Goal: Task Accomplishment & Management: Complete application form

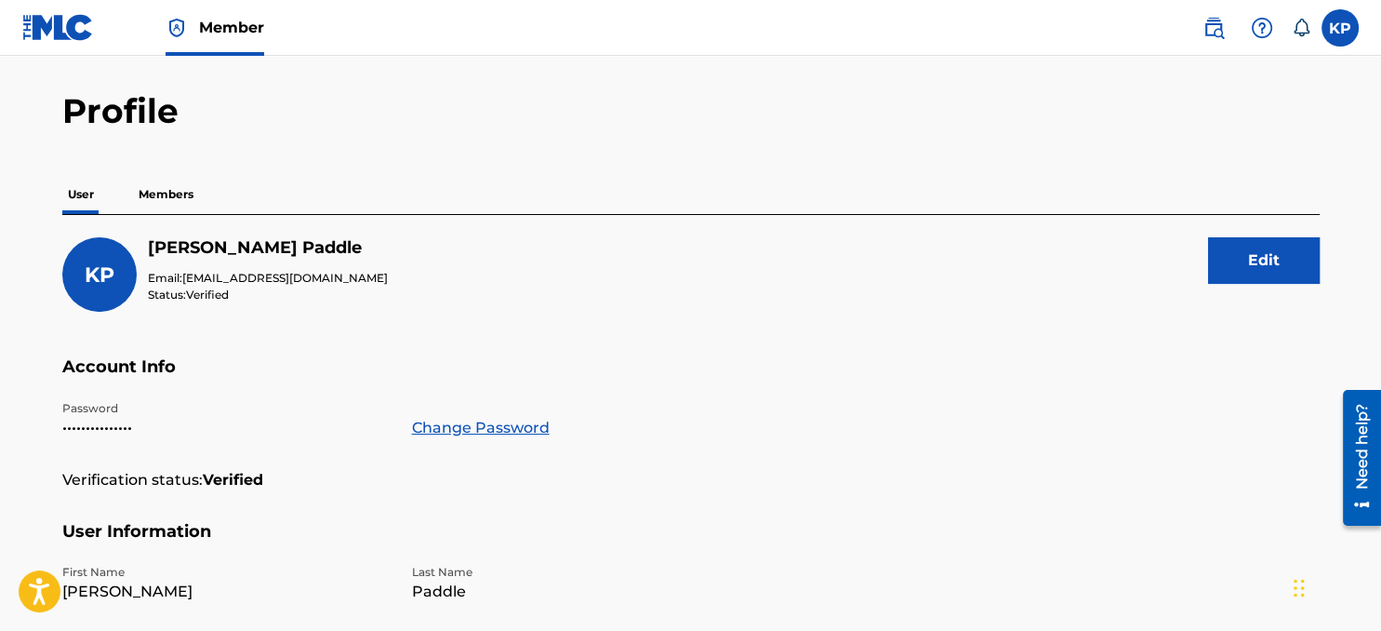
scroll to position [98, 0]
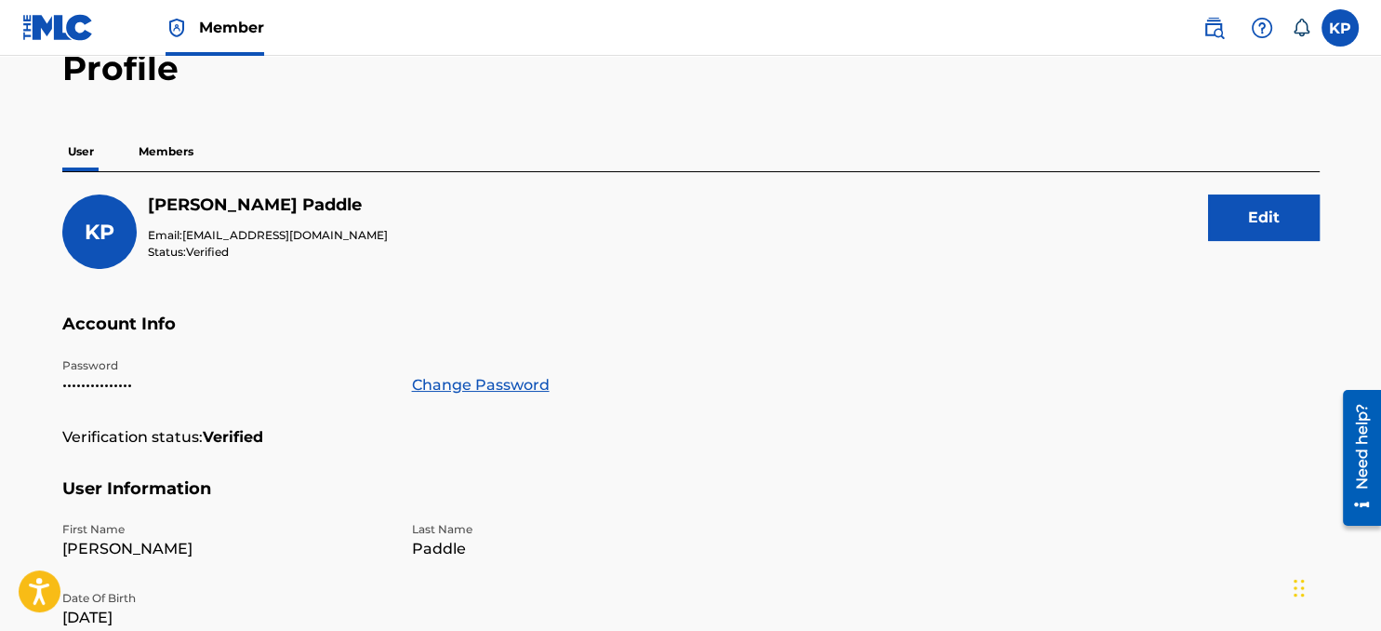
click at [174, 154] on p "Members" at bounding box center [166, 151] width 66 height 39
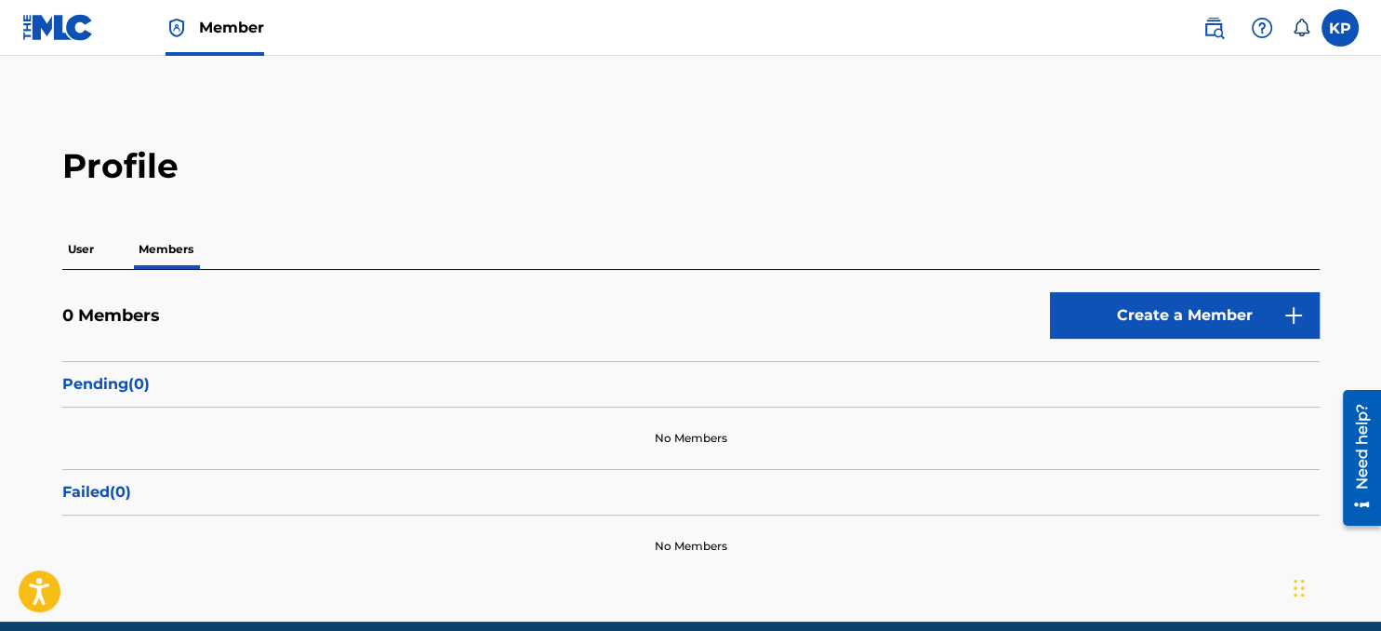
click at [1259, 32] on img at bounding box center [1262, 28] width 22 height 22
click at [1222, 130] on p "View portal intro" at bounding box center [1262, 123] width 158 height 45
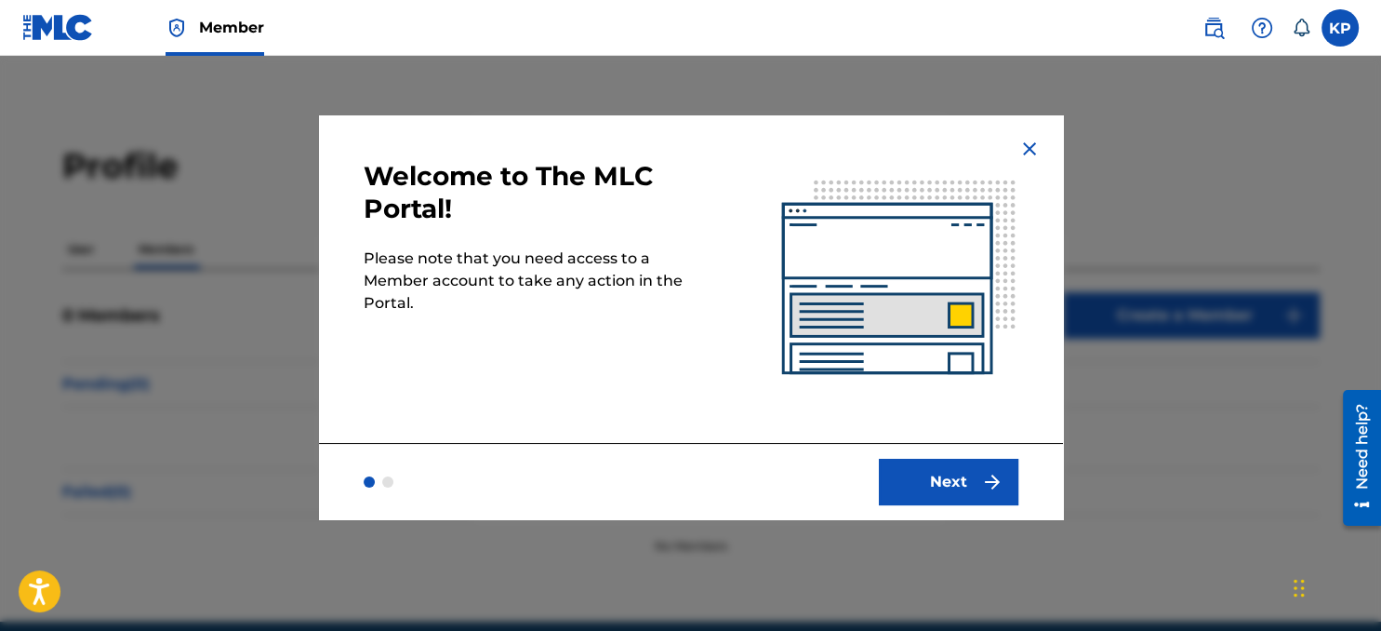
click at [937, 488] on button "Next" at bounding box center [949, 482] width 140 height 47
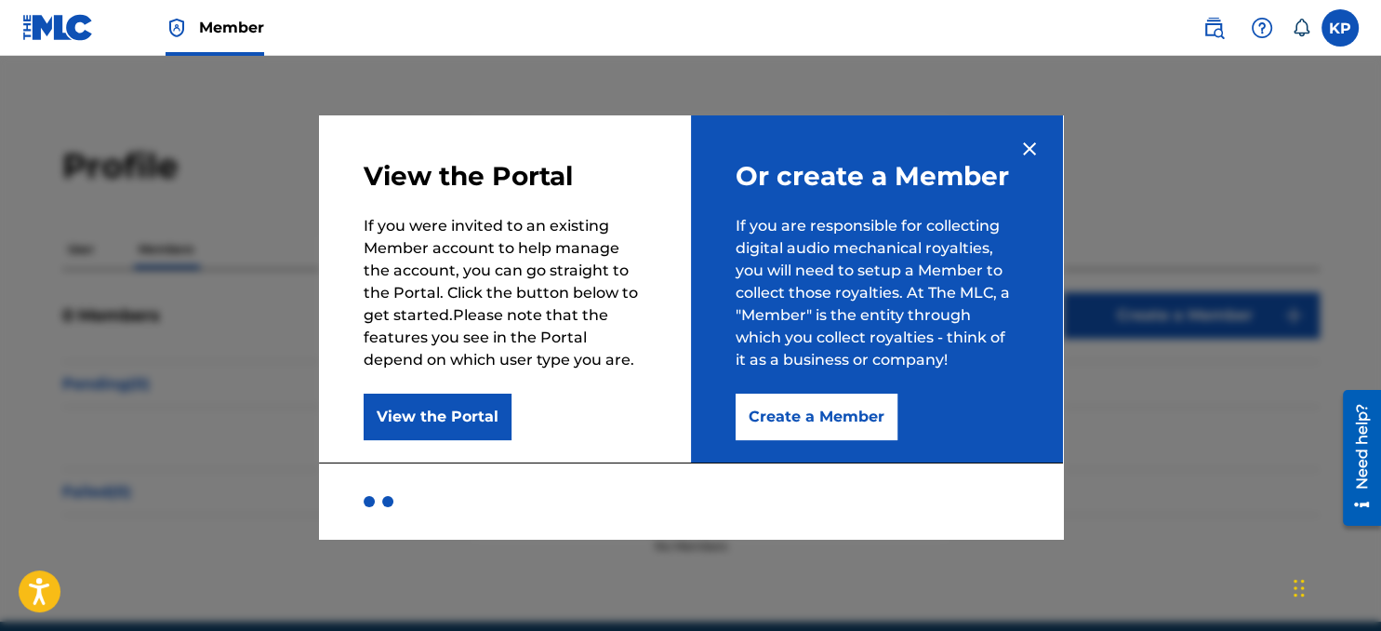
click at [1032, 151] on img at bounding box center [1030, 149] width 22 height 22
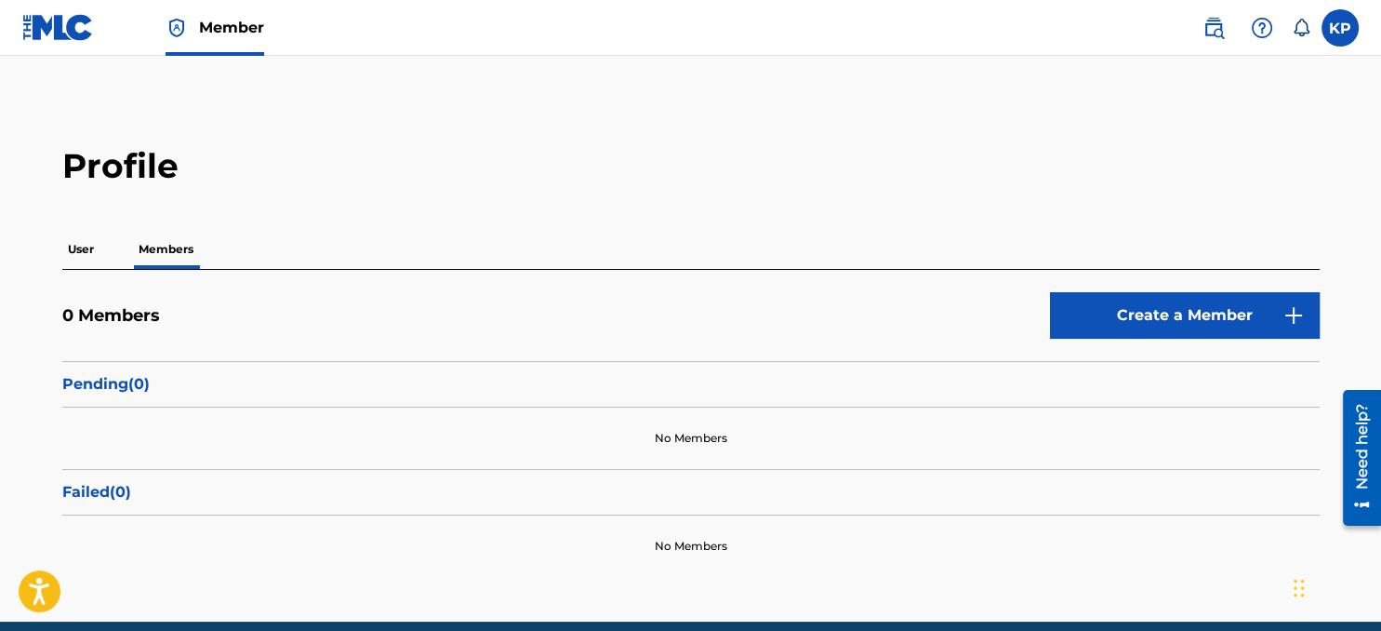
click at [1210, 28] on img at bounding box center [1214, 28] width 22 height 22
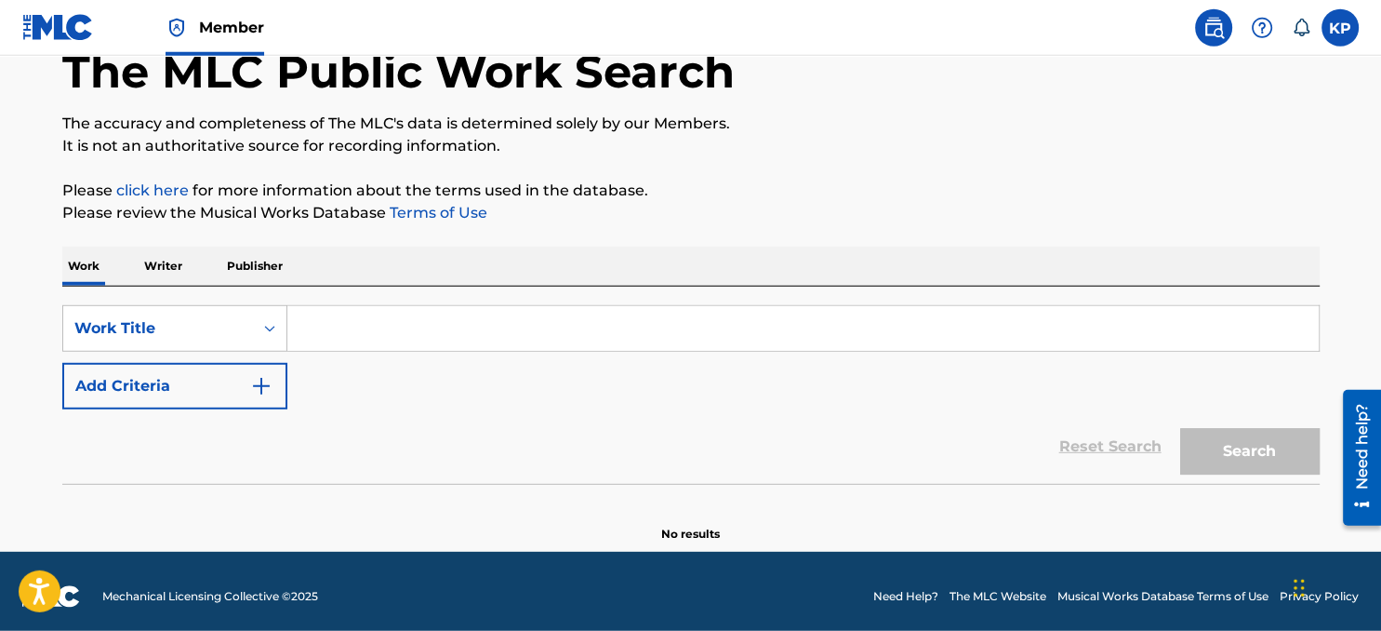
scroll to position [119, 0]
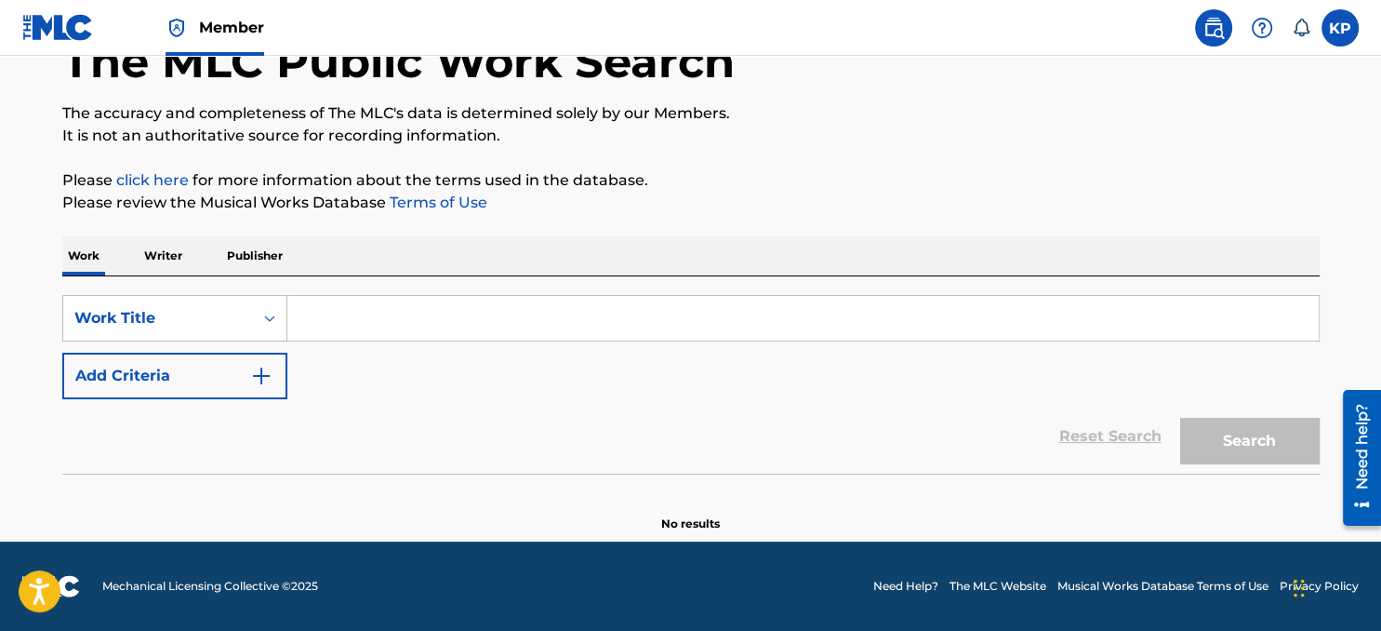
click at [167, 265] on p "Writer" at bounding box center [163, 255] width 49 height 39
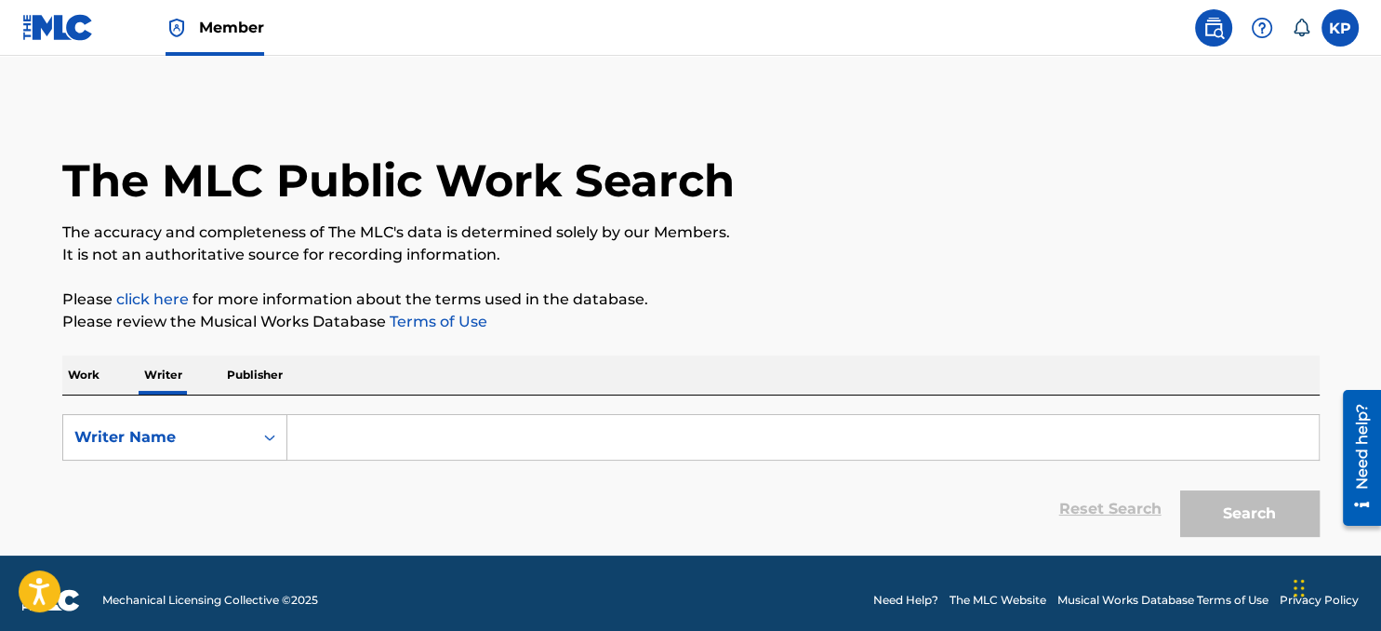
scroll to position [14, 0]
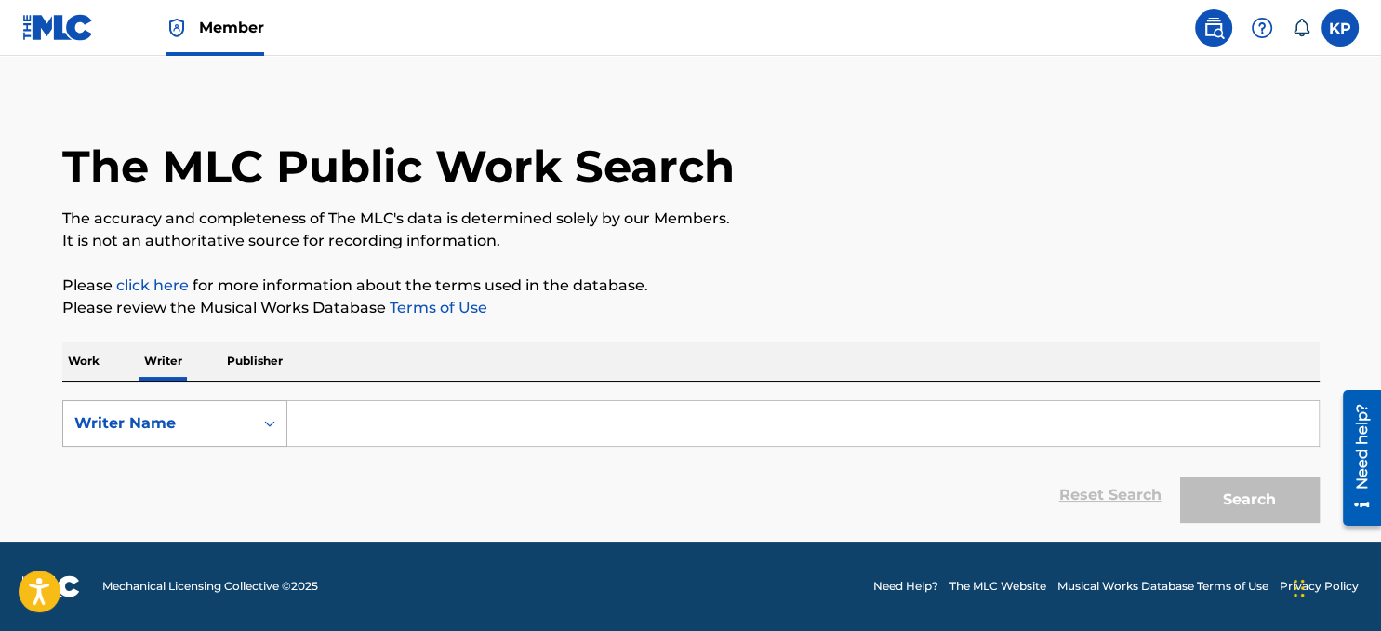
click at [265, 429] on icon "Search Form" at bounding box center [269, 423] width 19 height 19
click at [150, 515] on div "Writer Name" at bounding box center [174, 516] width 223 height 47
click at [357, 440] on input "Search Form" at bounding box center [803, 423] width 1032 height 45
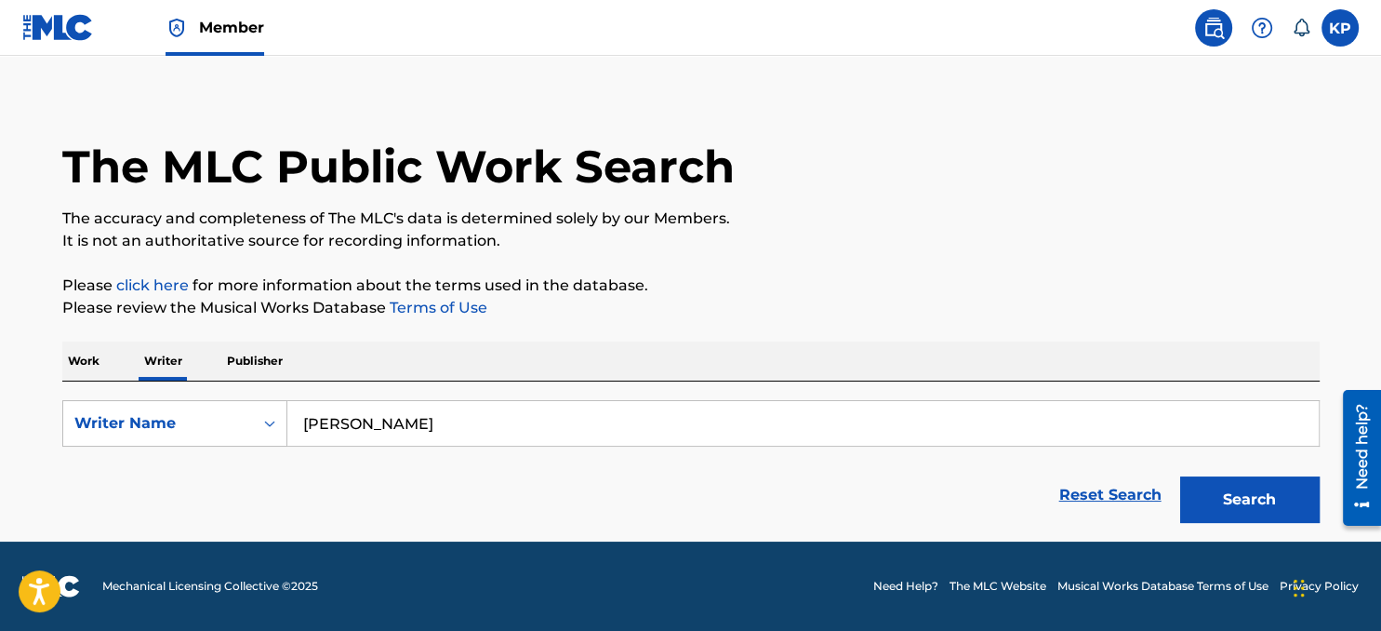
type input "[PERSON_NAME]"
click at [1180, 476] on button "Search" at bounding box center [1250, 499] width 140 height 47
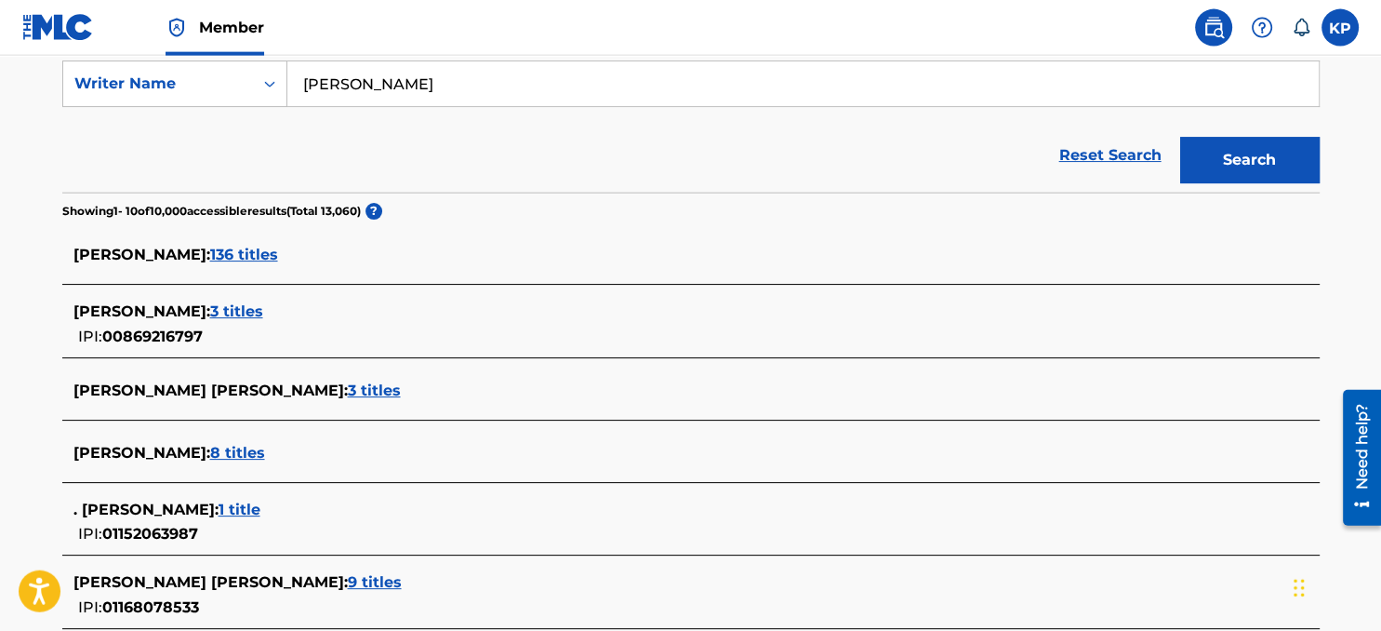
scroll to position [309, 0]
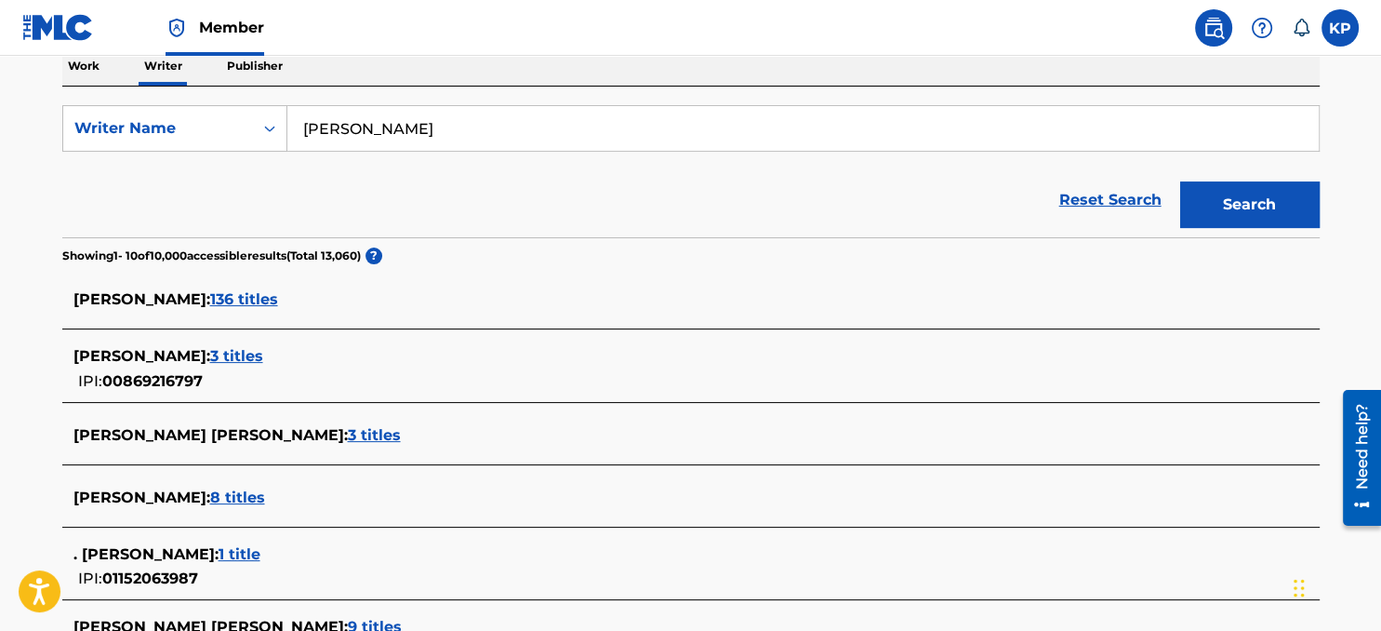
click at [210, 300] on span "136 titles" at bounding box center [244, 299] width 68 height 18
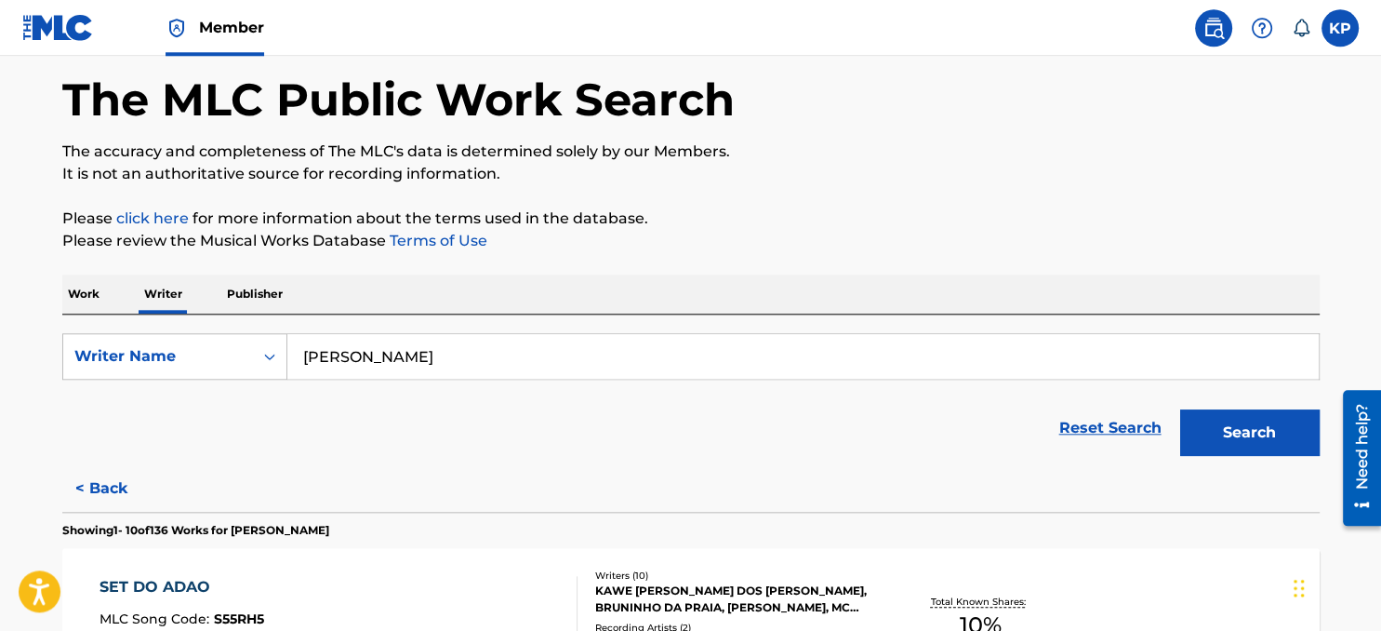
scroll to position [0, 0]
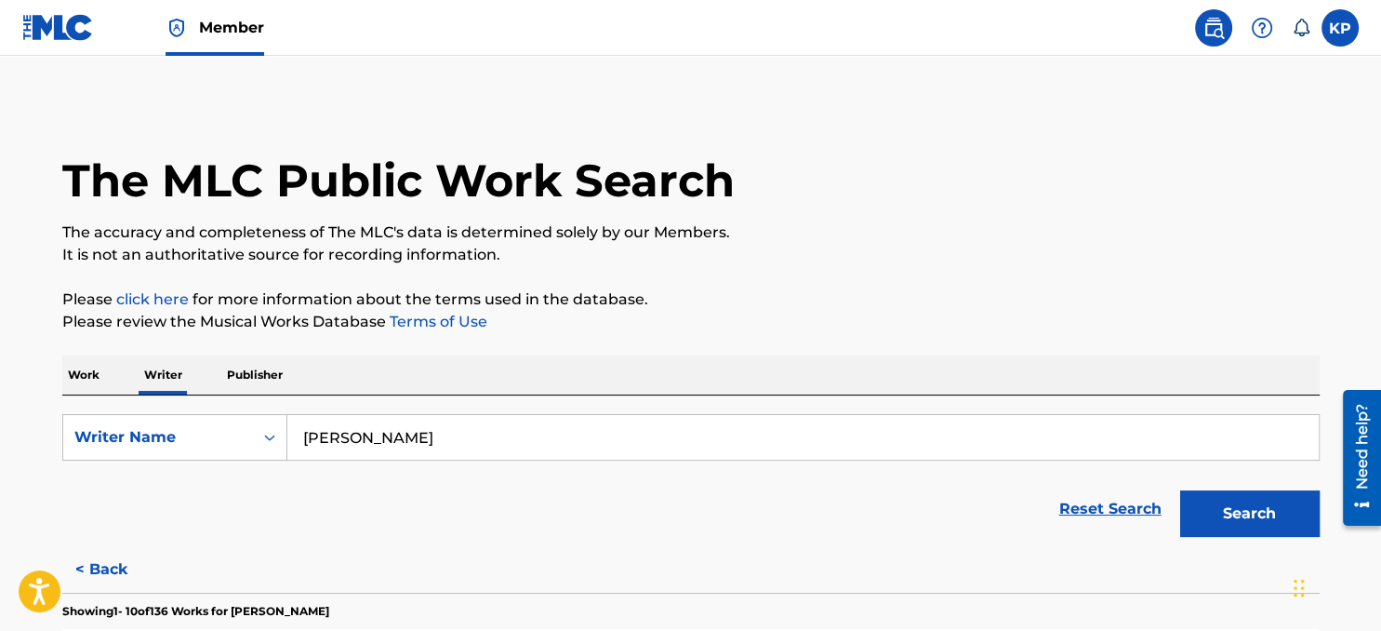
click at [1101, 514] on link "Reset Search" at bounding box center [1110, 508] width 121 height 41
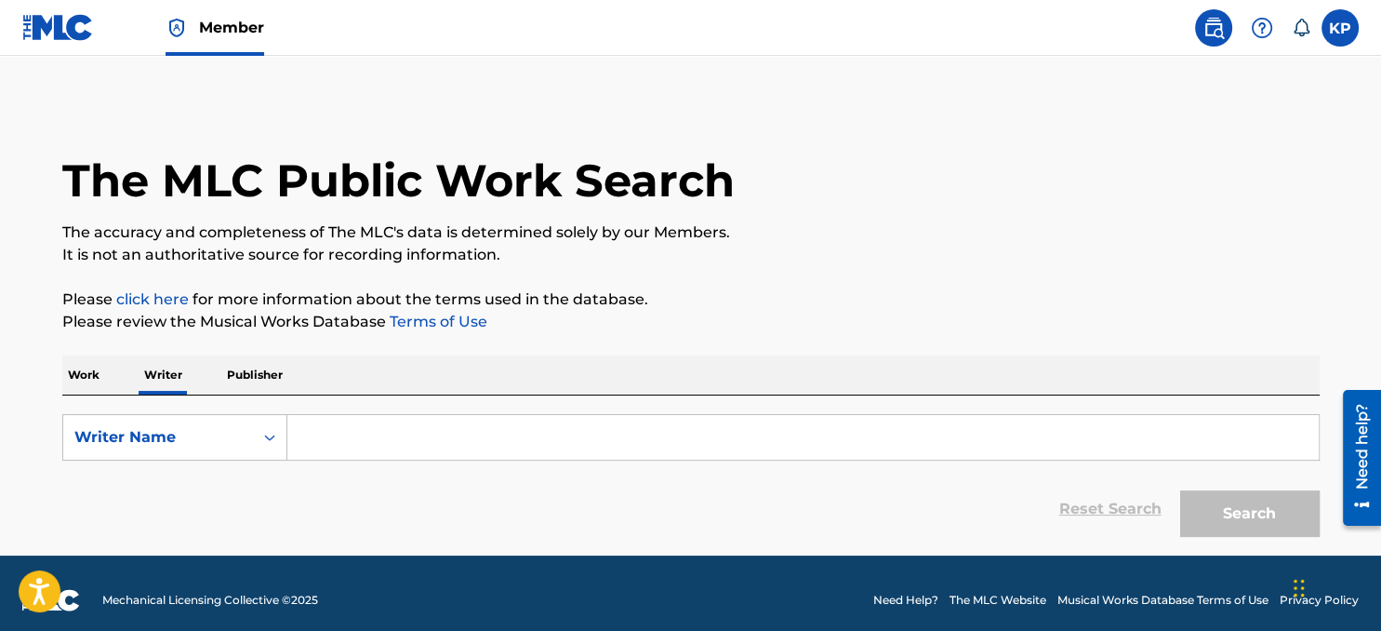
click at [154, 300] on link "click here" at bounding box center [152, 299] width 73 height 18
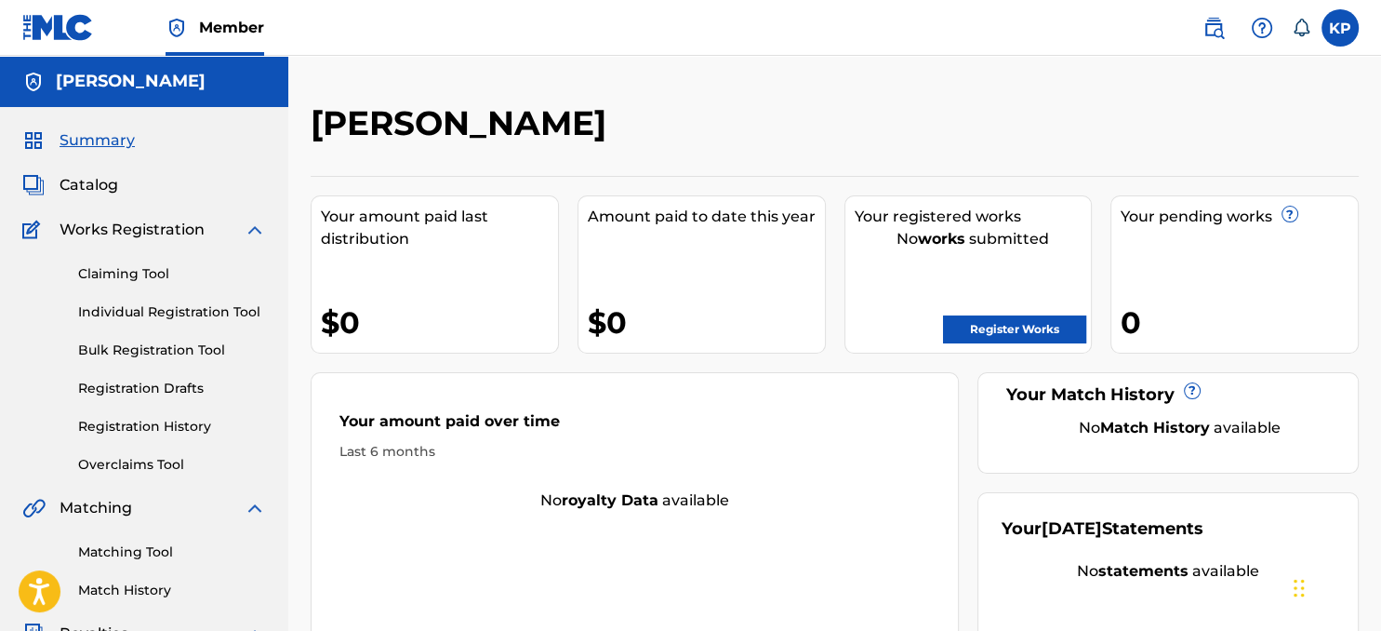
scroll to position [98, 0]
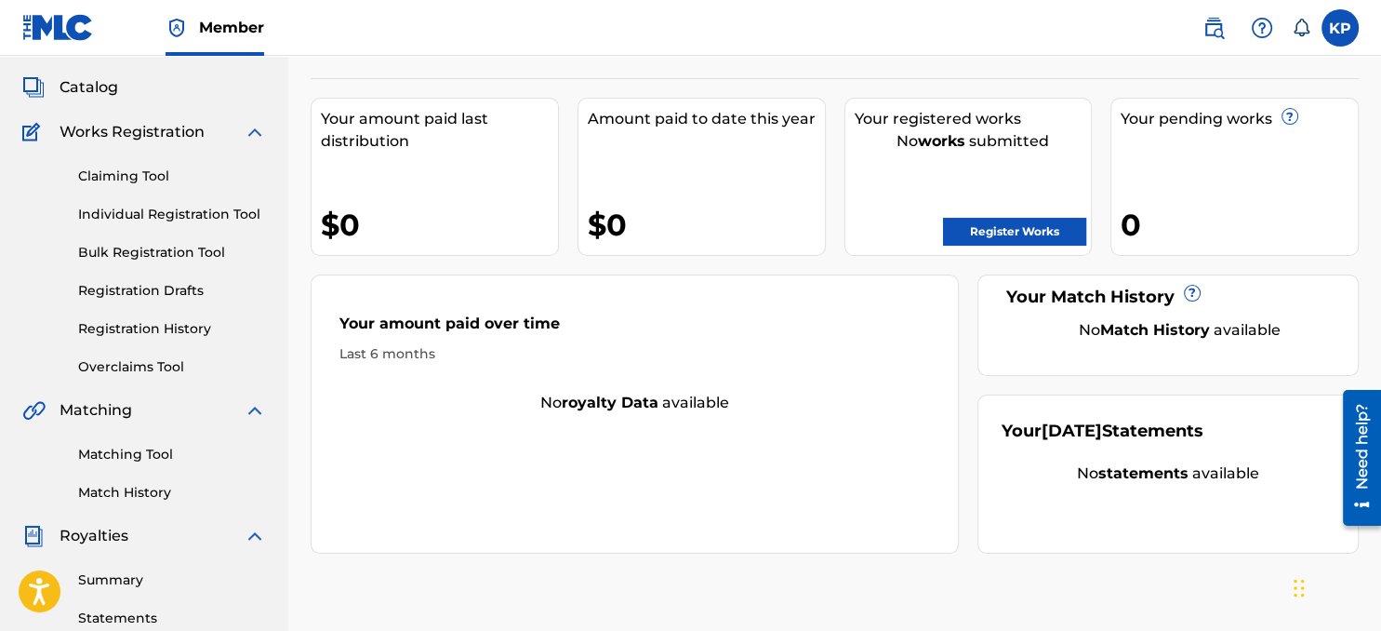
click at [992, 224] on link "Register Works" at bounding box center [1014, 232] width 143 height 28
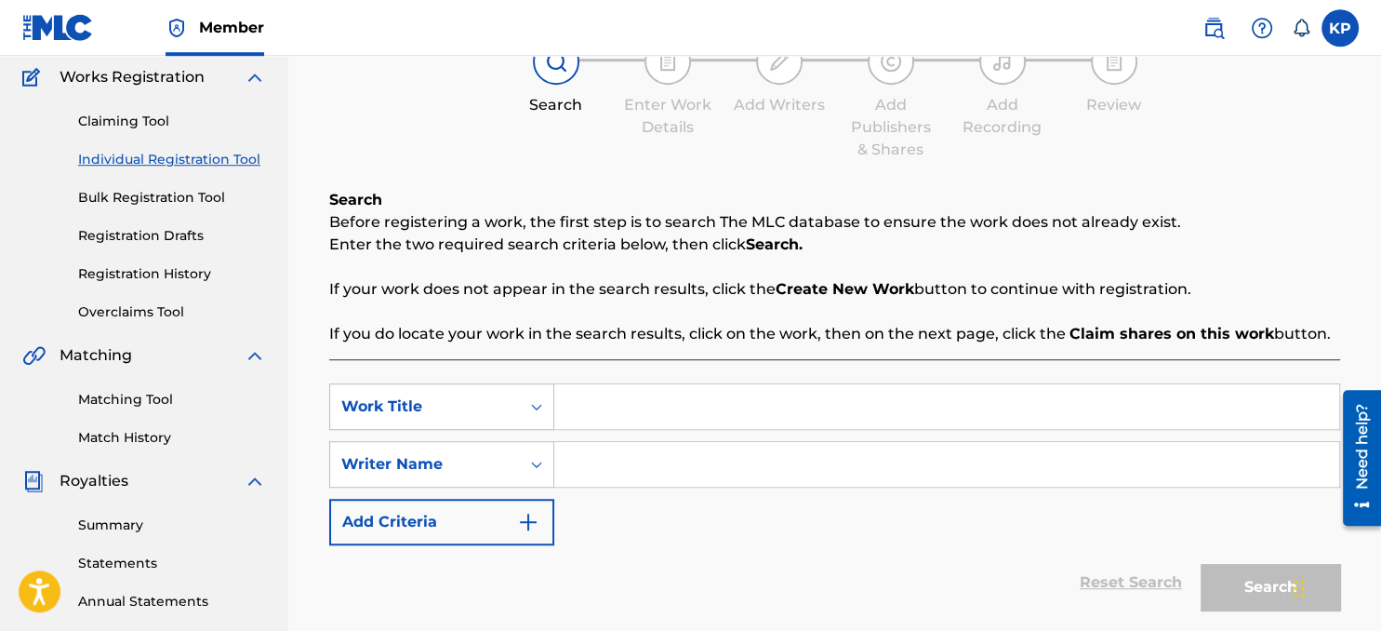
scroll to position [196, 0]
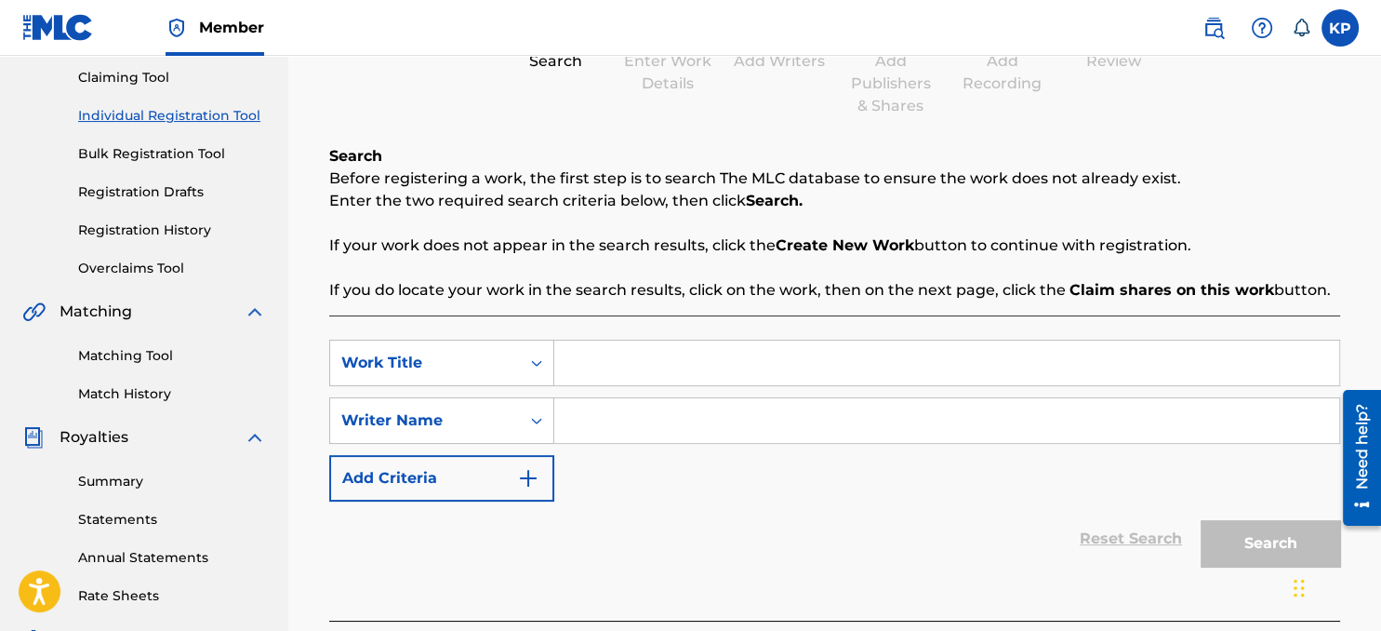
click at [612, 363] on input "Search Form" at bounding box center [946, 362] width 785 height 45
type input "never meant to be"
click at [571, 422] on input "Search Form" at bounding box center [946, 420] width 785 height 45
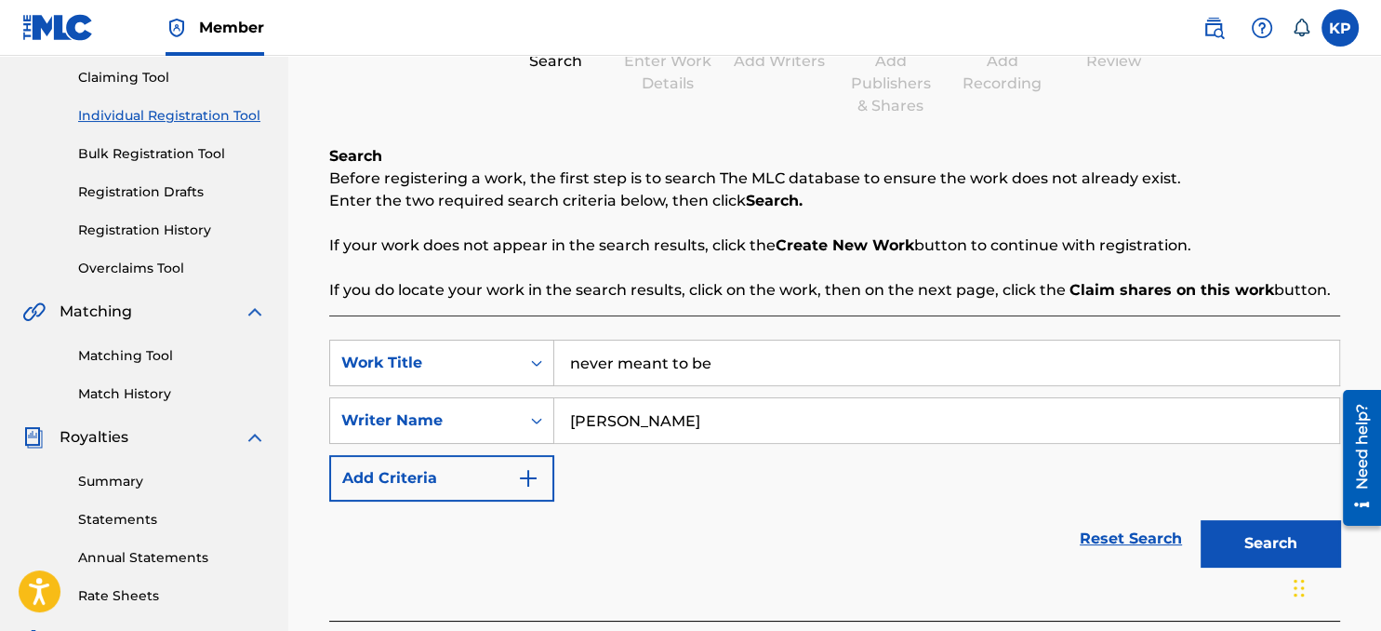
scroll to position [294, 0]
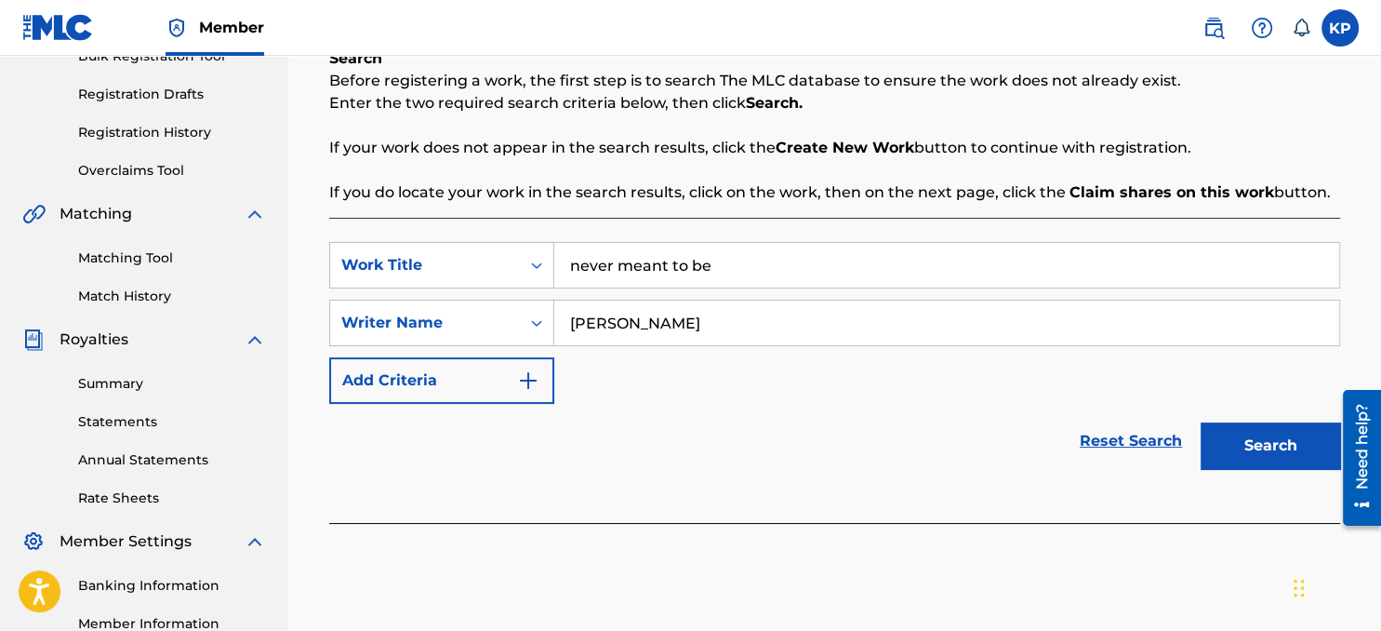
type input "[PERSON_NAME]"
click at [534, 383] on img "Search Form" at bounding box center [528, 380] width 22 height 22
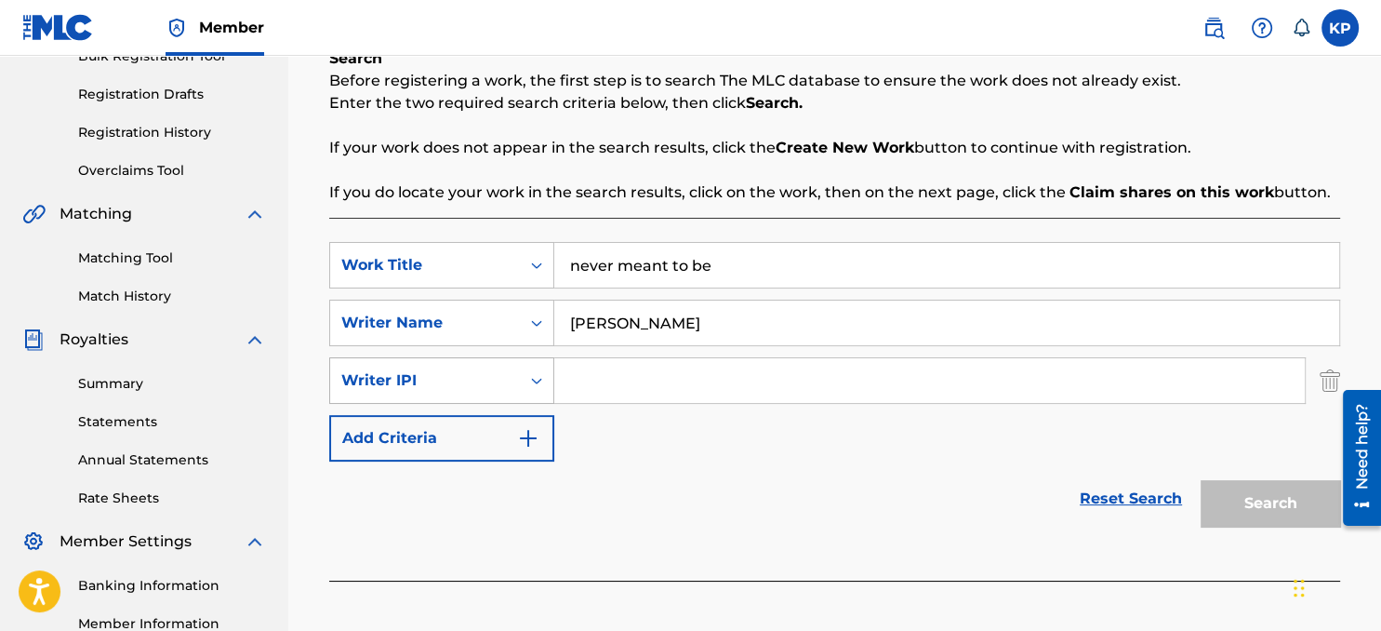
click at [535, 380] on icon "Search Form" at bounding box center [536, 381] width 11 height 7
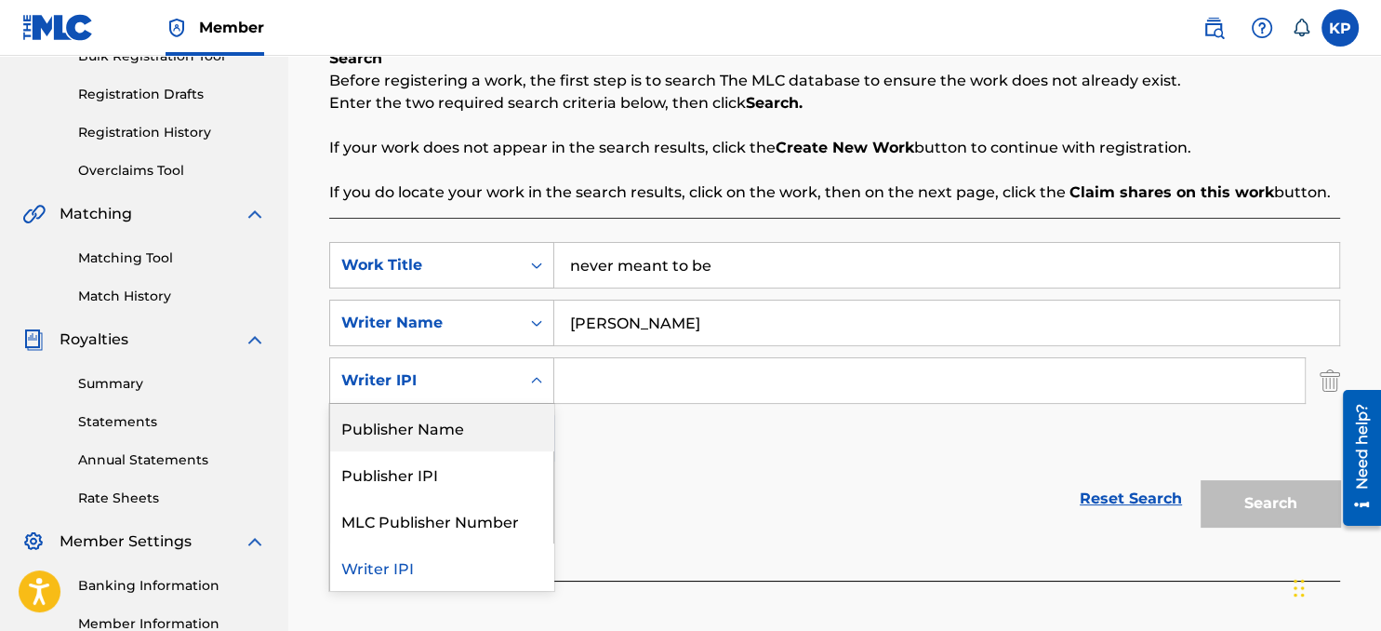
click at [441, 433] on div "Publisher Name" at bounding box center [441, 427] width 223 height 47
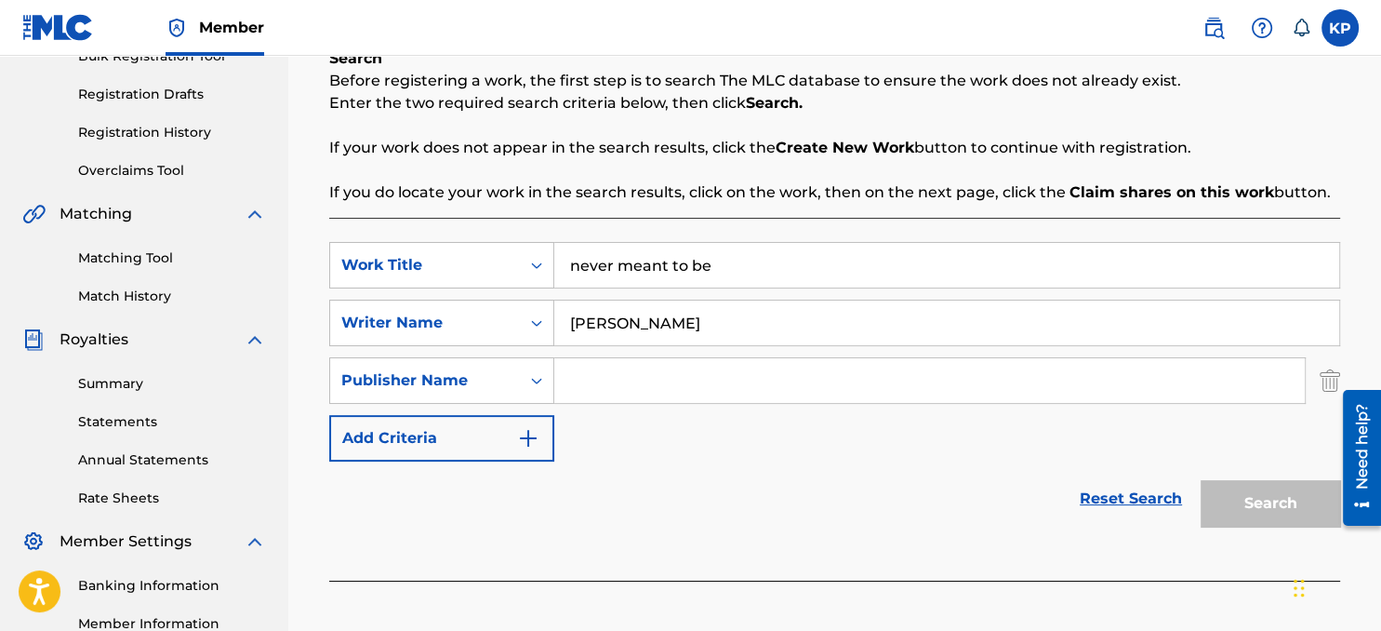
click at [630, 385] on input "Search Form" at bounding box center [929, 380] width 751 height 45
type input "[PERSON_NAME]"
click at [534, 446] on img "Search Form" at bounding box center [528, 438] width 22 height 22
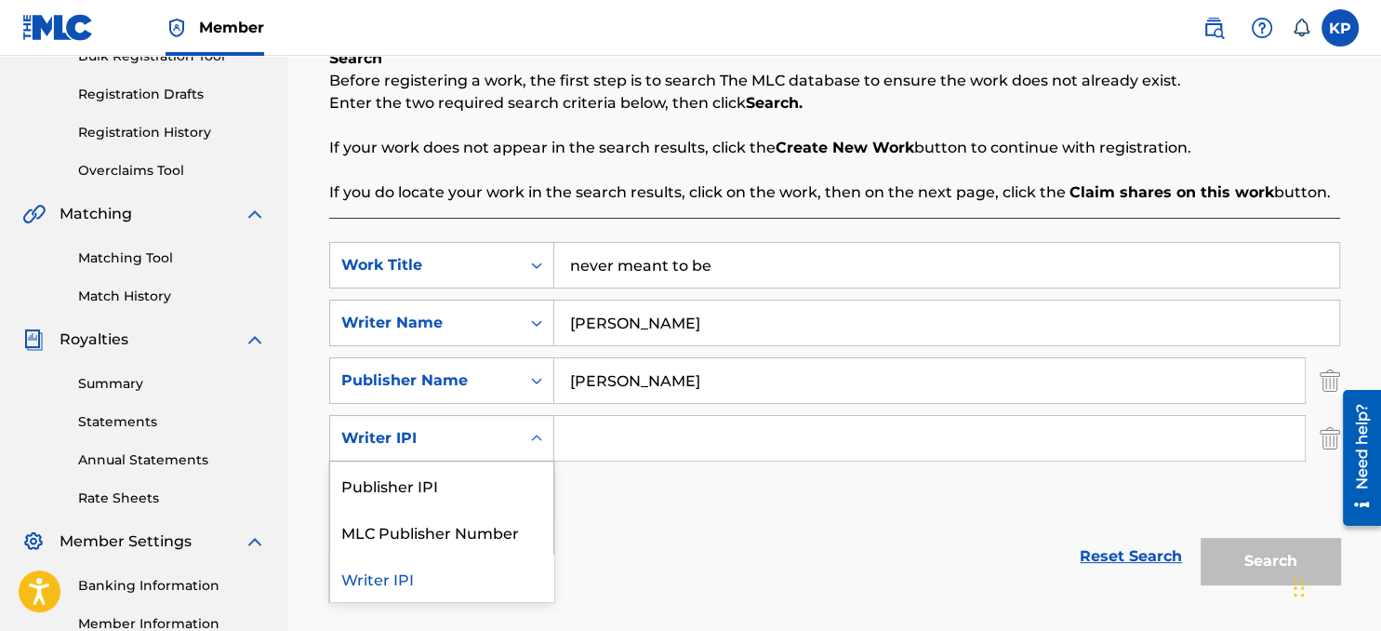
click at [537, 442] on icon "Search Form" at bounding box center [536, 438] width 19 height 19
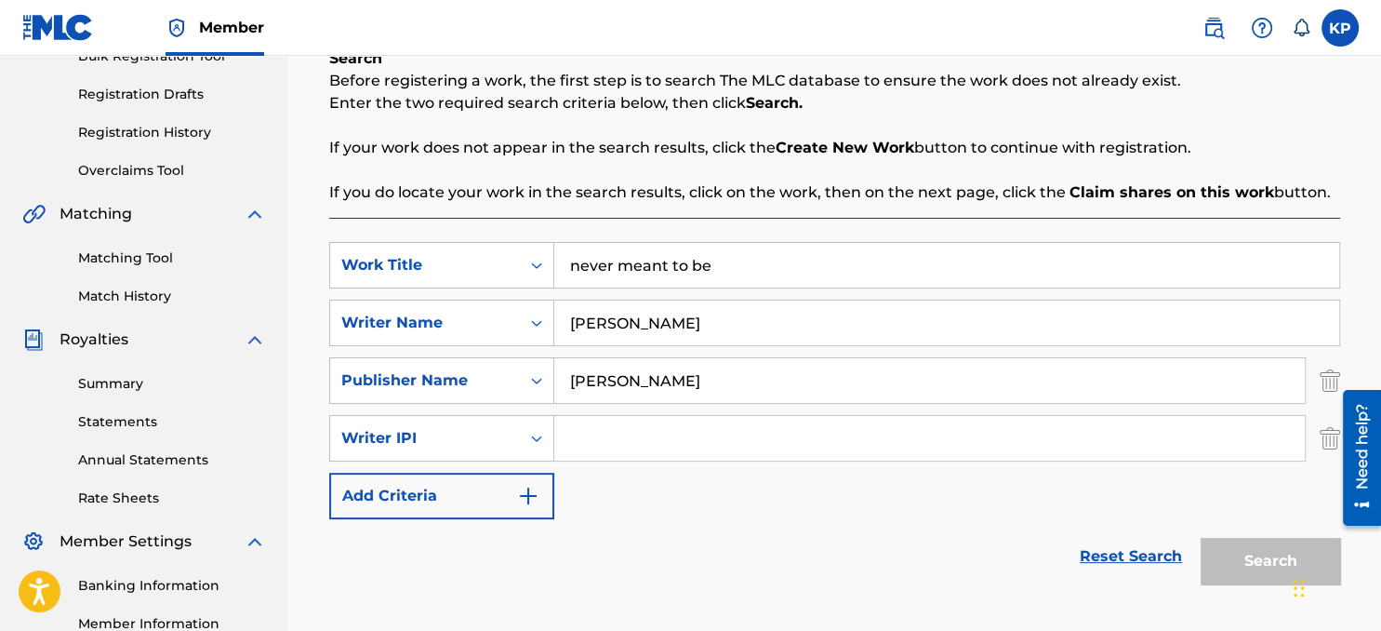
click at [566, 439] on input "Search Form" at bounding box center [929, 438] width 751 height 45
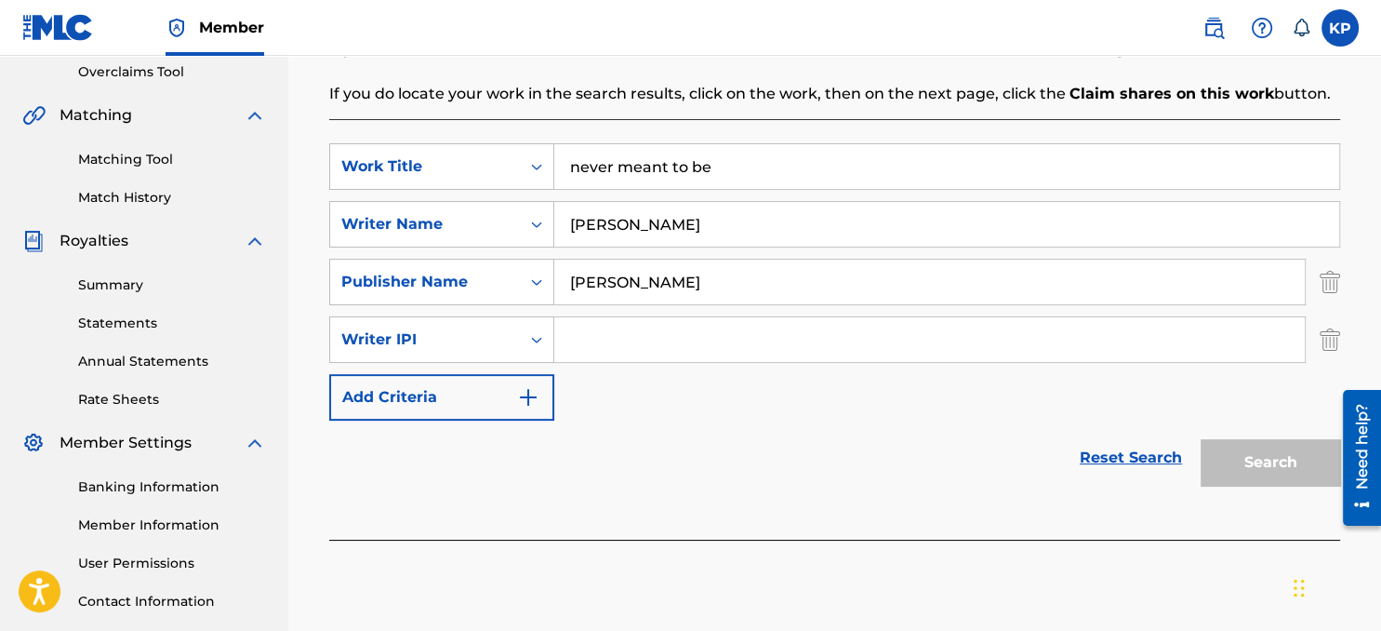
click at [602, 348] on input "Search Form" at bounding box center [929, 339] width 751 height 45
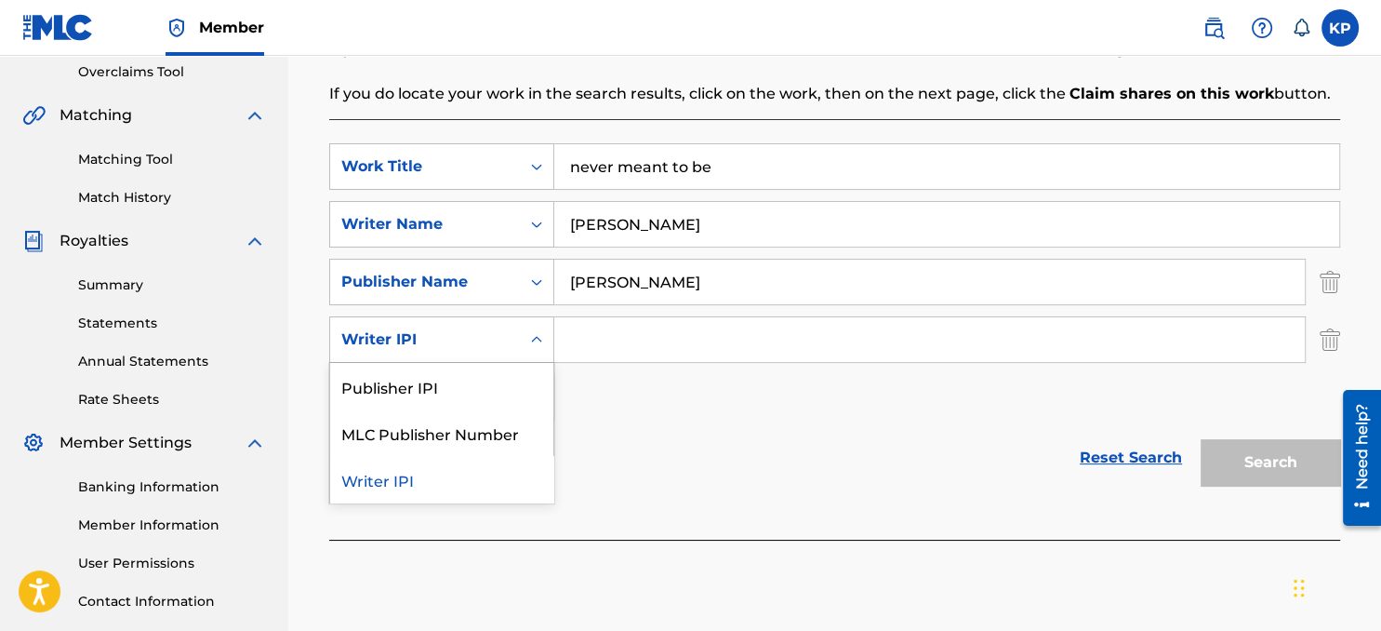
click at [398, 340] on div "Writer IPI" at bounding box center [424, 339] width 167 height 22
click at [407, 482] on div "Writer IPI" at bounding box center [441, 479] width 223 height 47
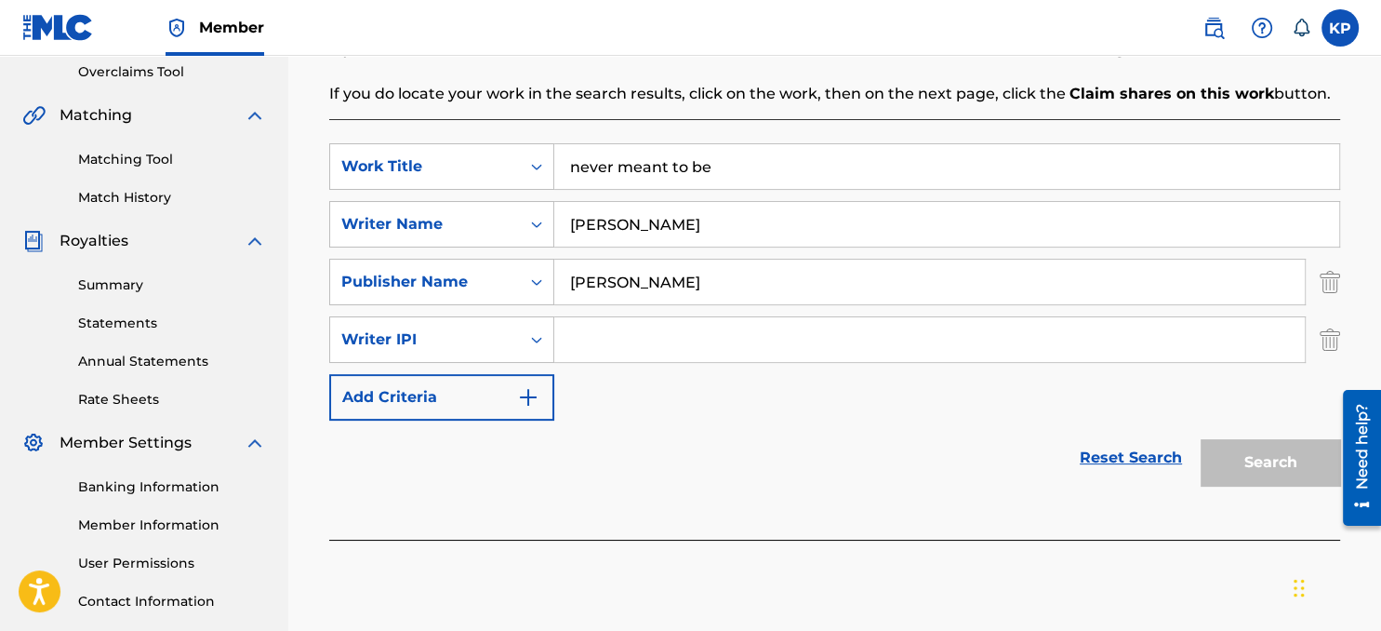
paste input "7645079"
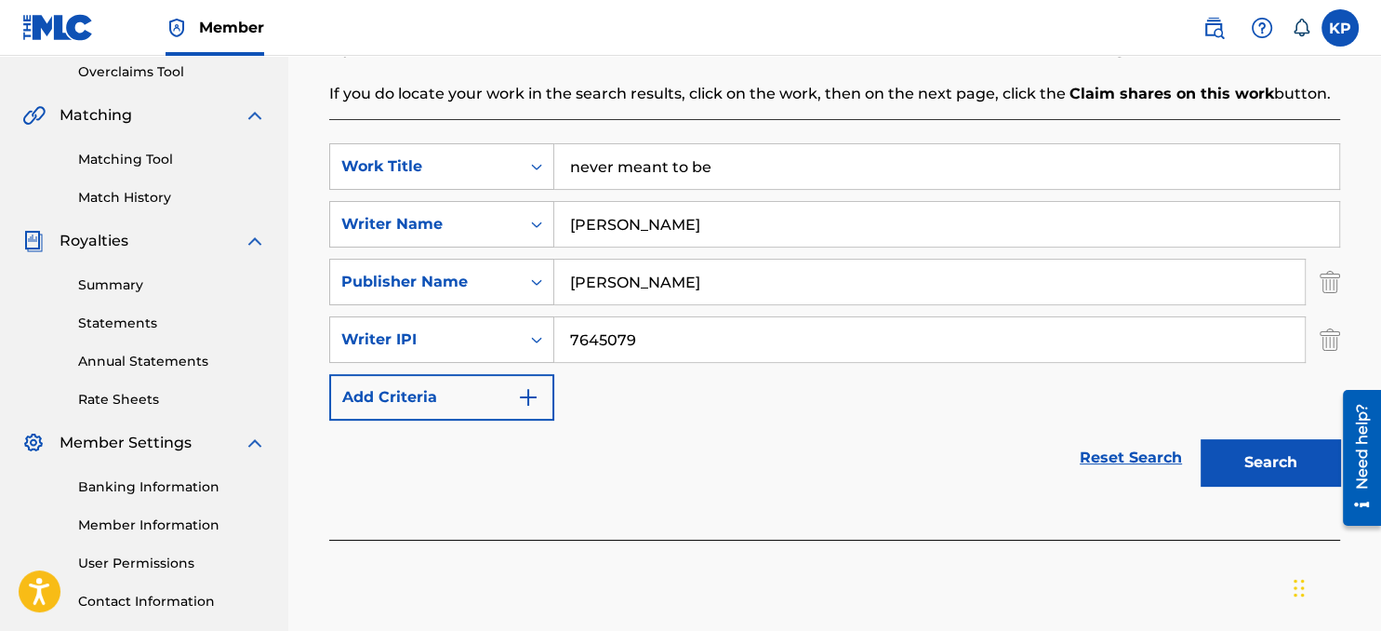
type input "7645079"
click at [1248, 457] on button "Search" at bounding box center [1271, 462] width 140 height 47
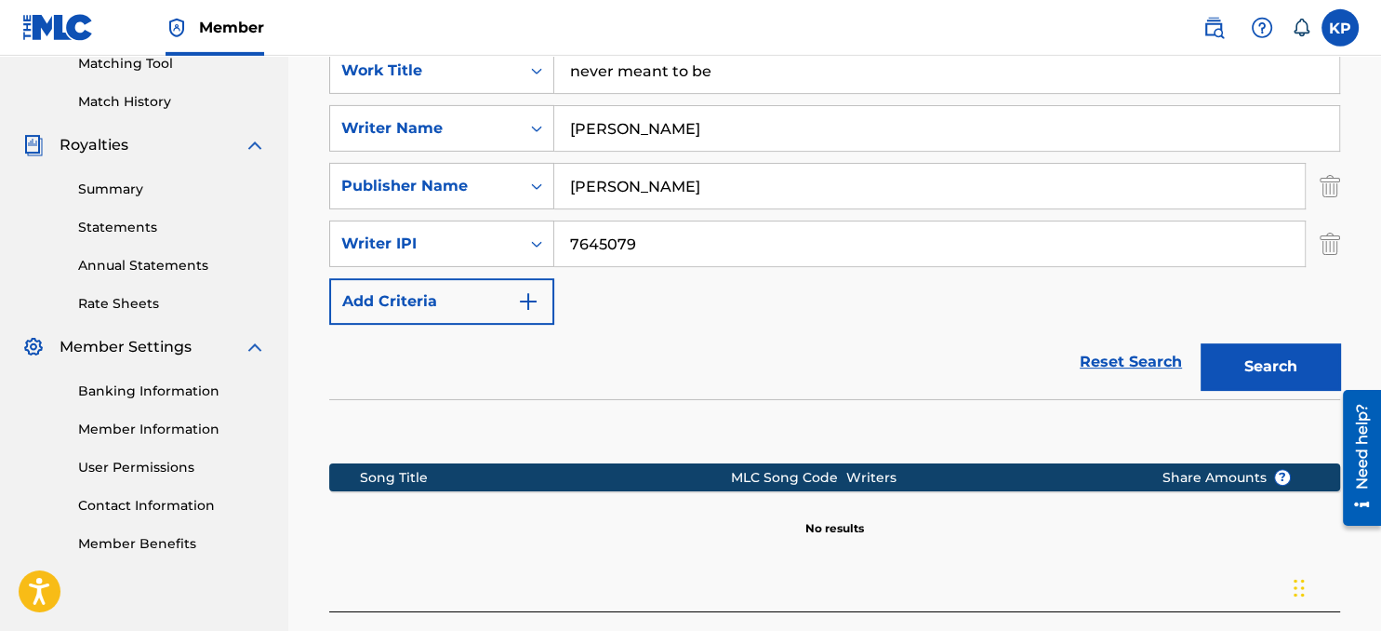
scroll to position [491, 0]
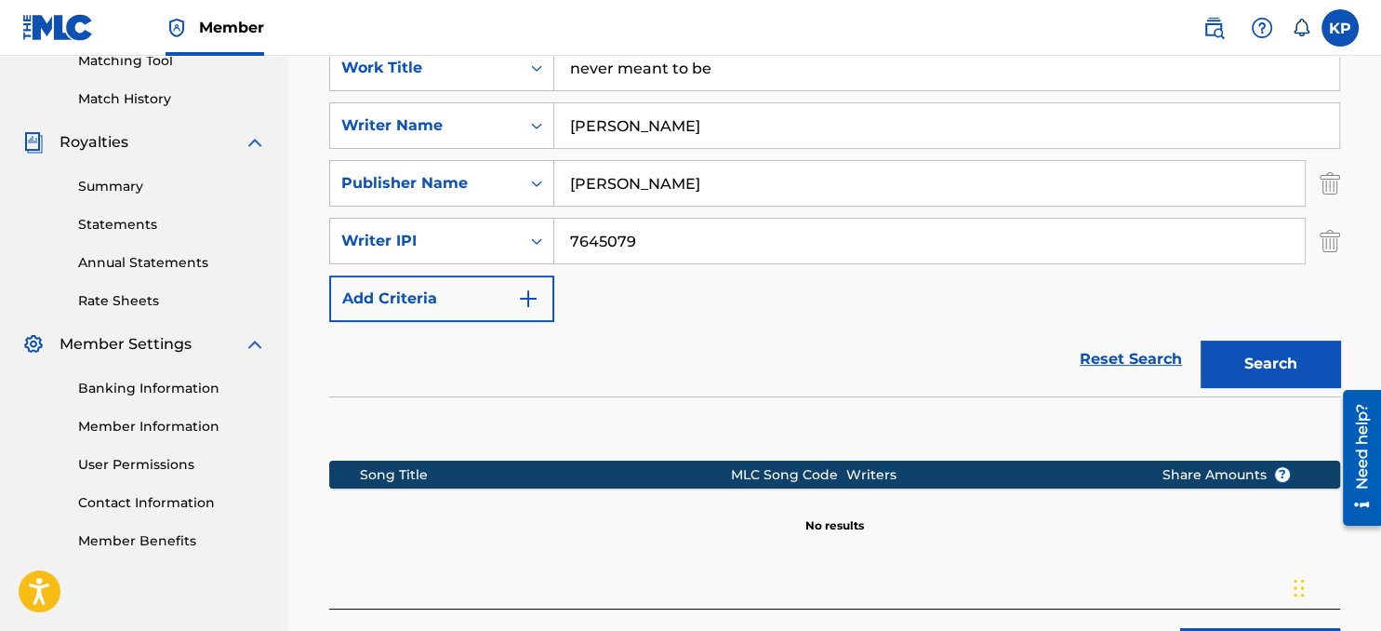
click at [519, 300] on img "Search Form" at bounding box center [528, 298] width 22 height 22
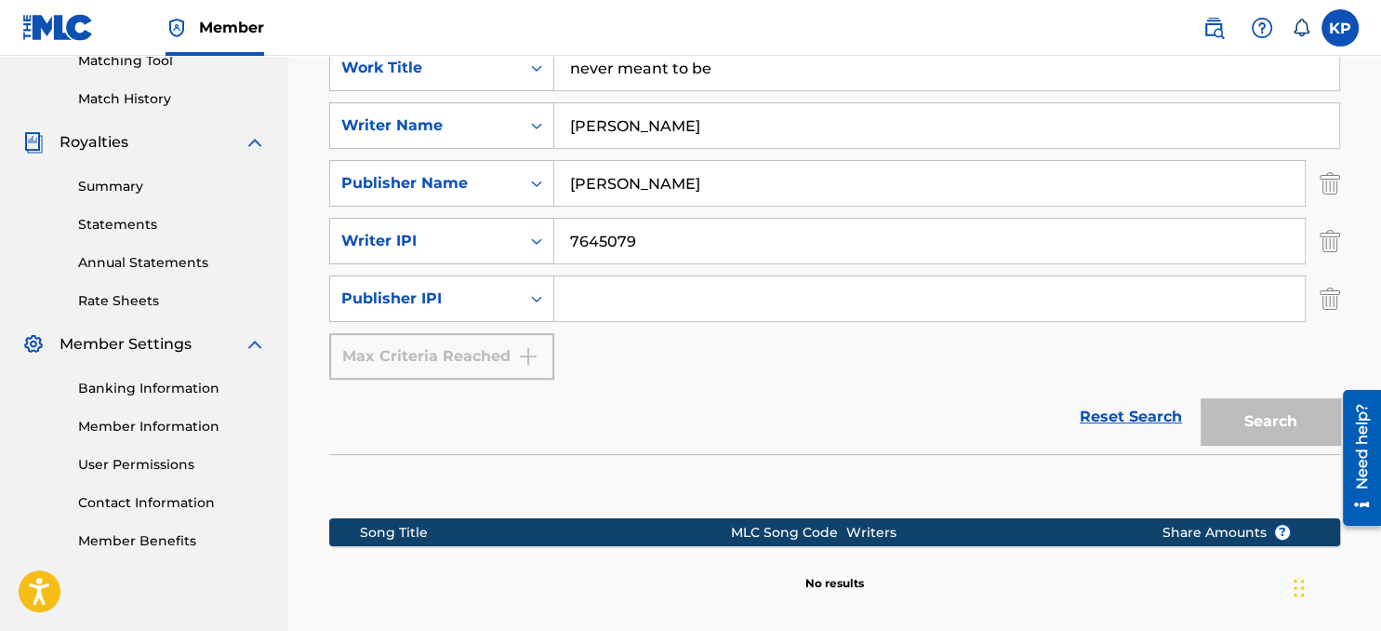
paste input "7645079"
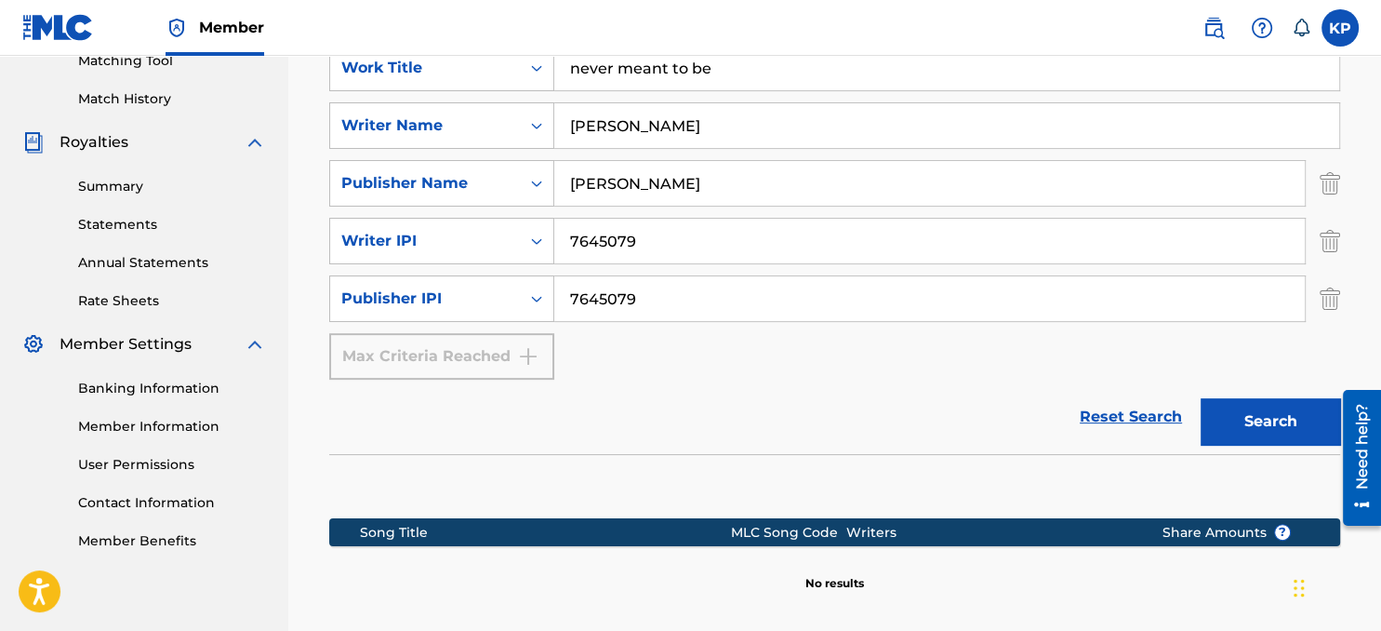
type input "7645079"
click at [1271, 434] on button "Search" at bounding box center [1271, 421] width 140 height 47
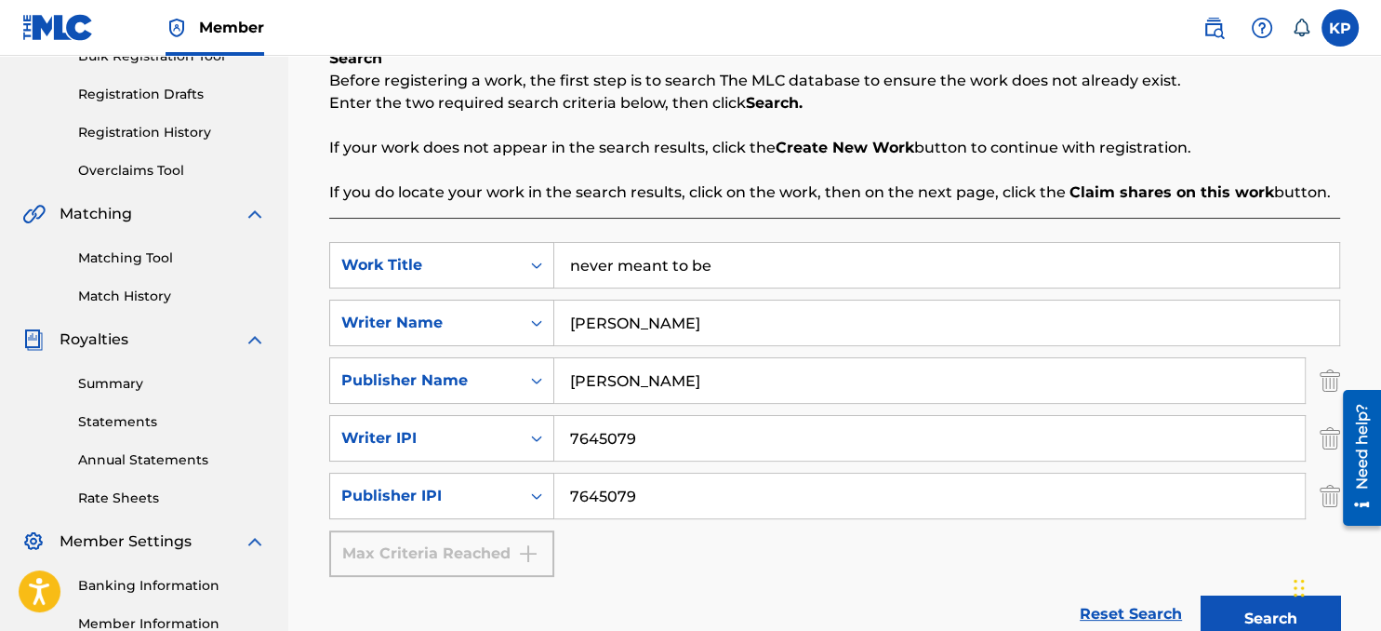
scroll to position [196, 0]
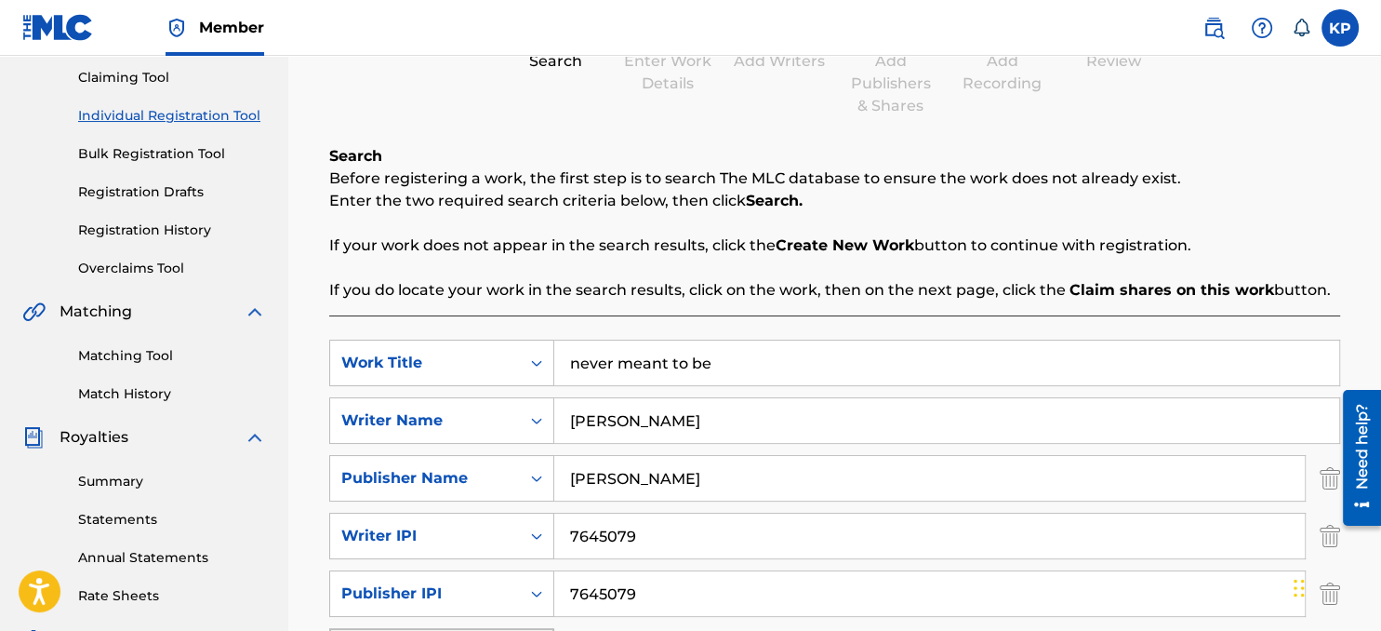
drag, startPoint x: 567, startPoint y: 364, endPoint x: 719, endPoint y: 366, distance: 151.6
click at [719, 366] on input "never meant to be" at bounding box center [946, 362] width 785 height 45
type input "sold my soul for a song"
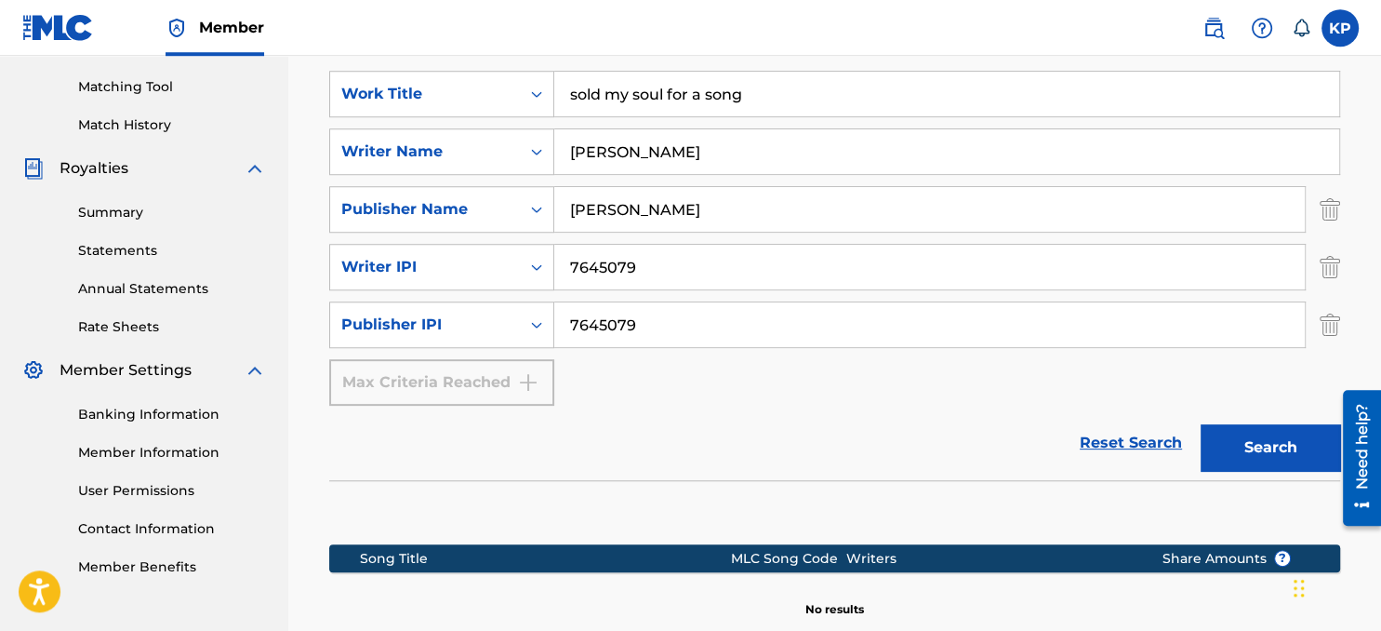
scroll to position [491, 0]
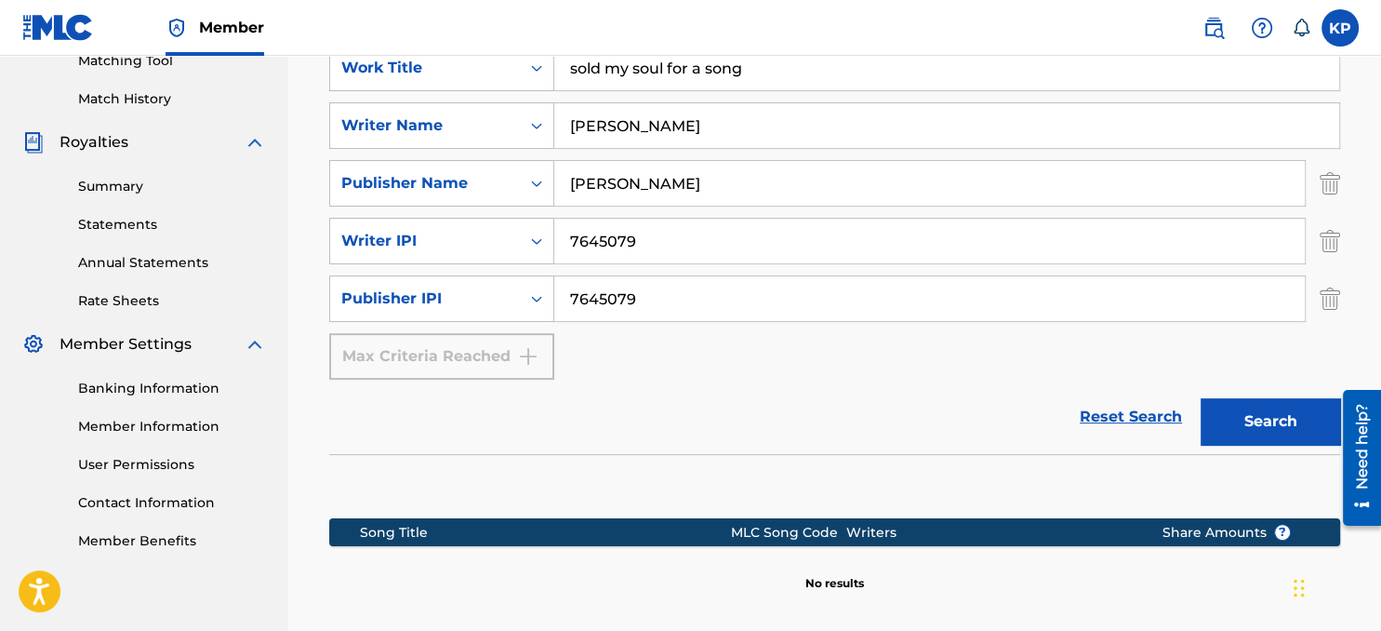
click at [1248, 424] on button "Search" at bounding box center [1271, 421] width 140 height 47
